Goal: Transaction & Acquisition: Purchase product/service

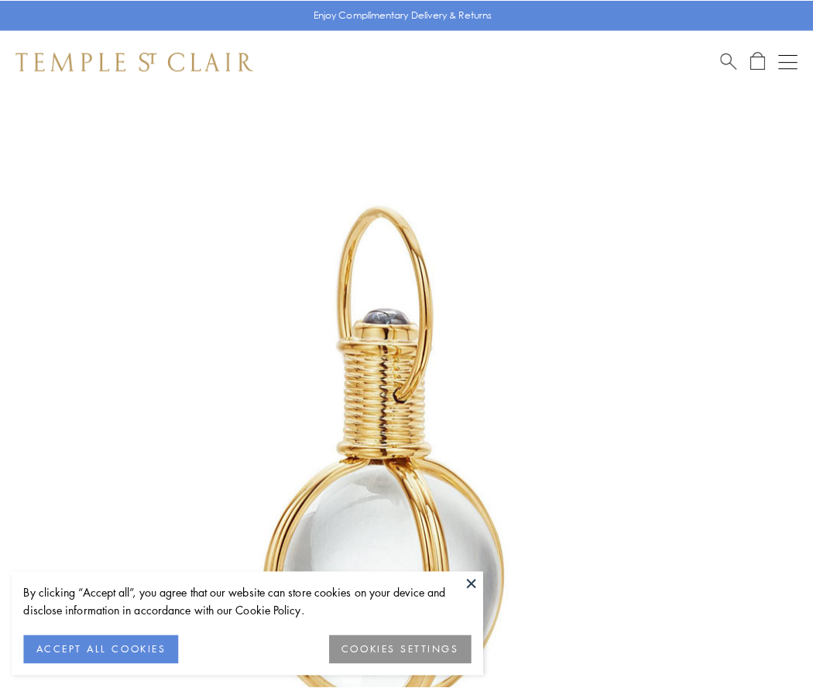
scroll to position [404, 0]
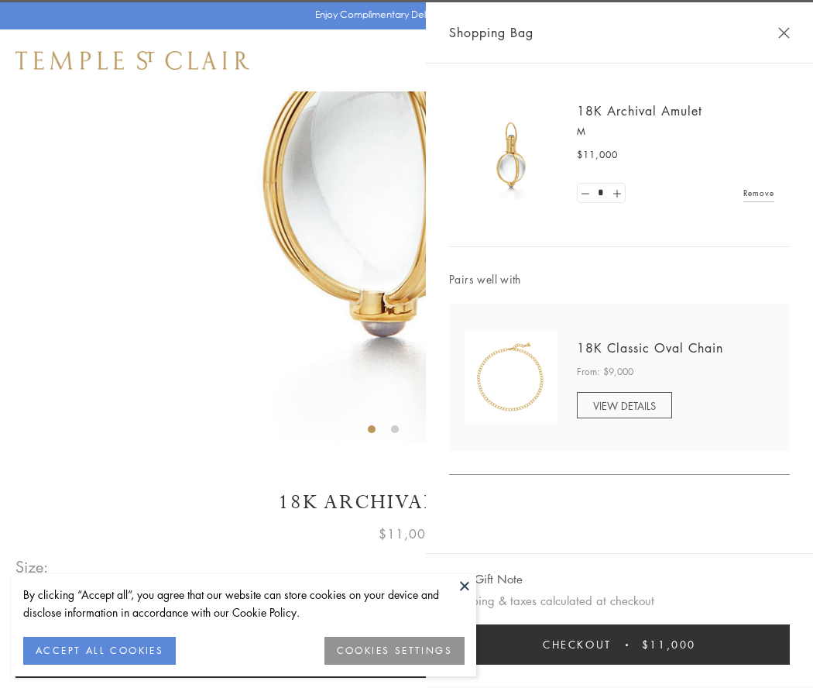
click at [620, 645] on button "Checkout $11,000" at bounding box center [619, 644] width 341 height 40
